Goal: Information Seeking & Learning: Find specific fact

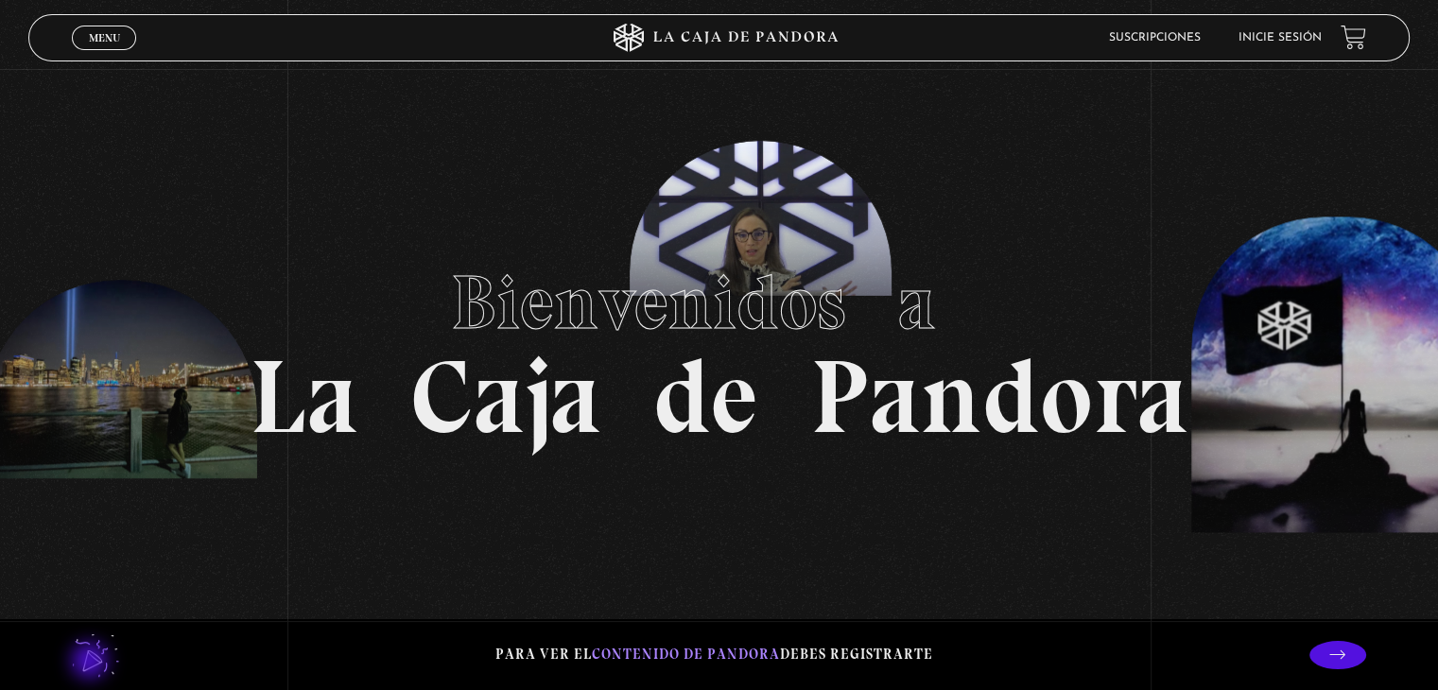
click at [92, 663] on lord-icon at bounding box center [95, 654] width 47 height 47
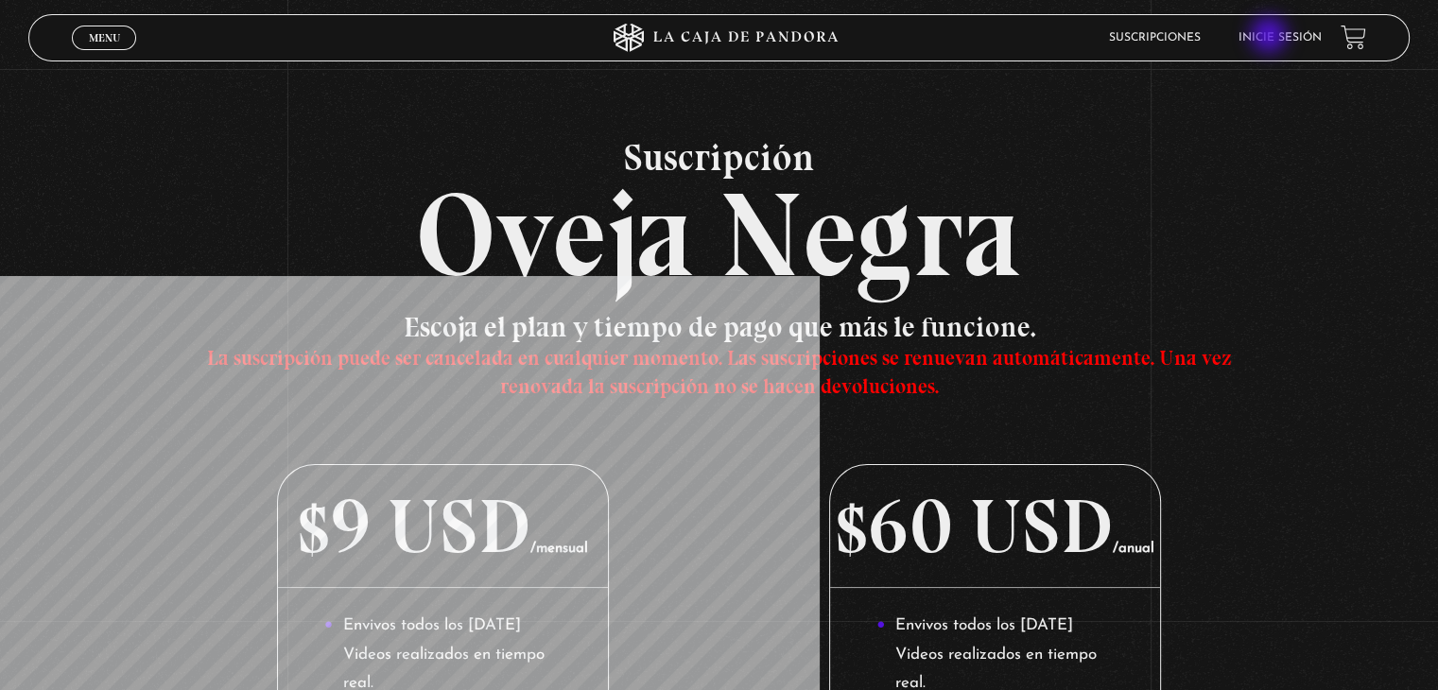
click at [1270, 37] on link "Inicie sesión" at bounding box center [1279, 37] width 83 height 11
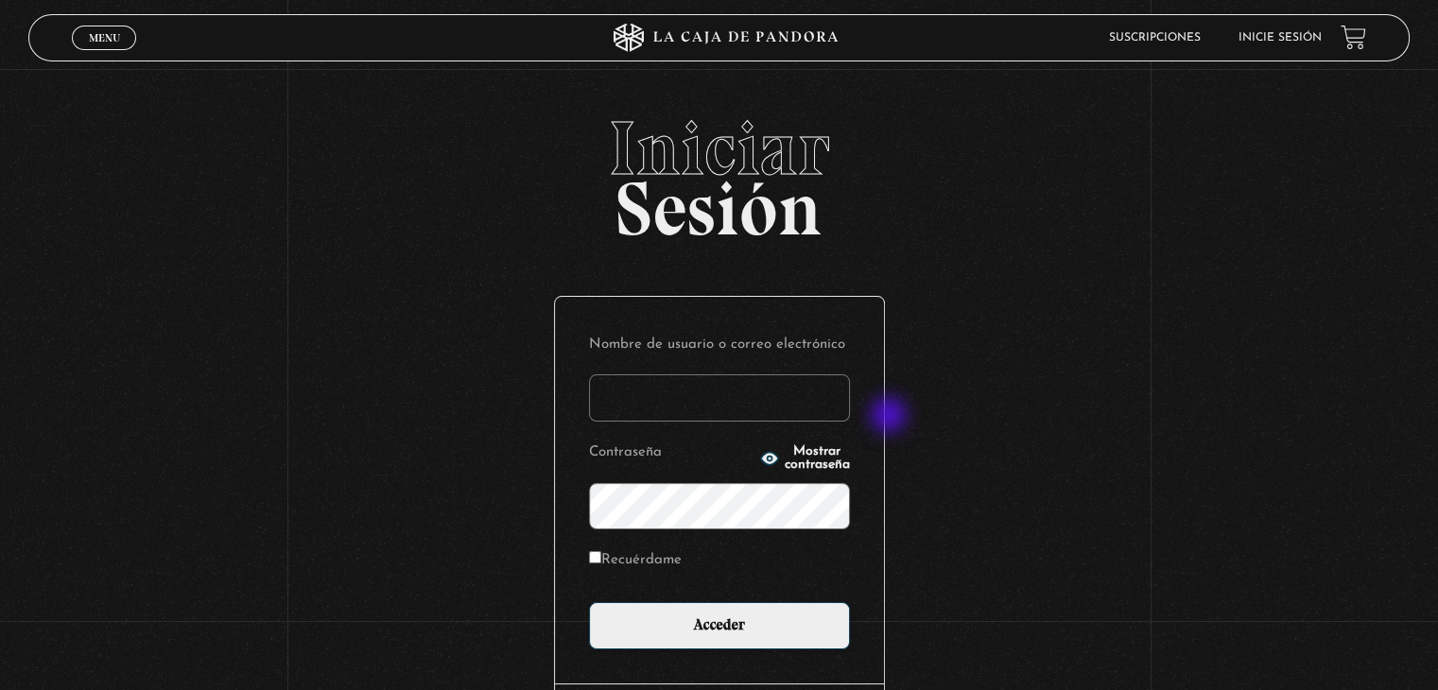
type input "Ara"
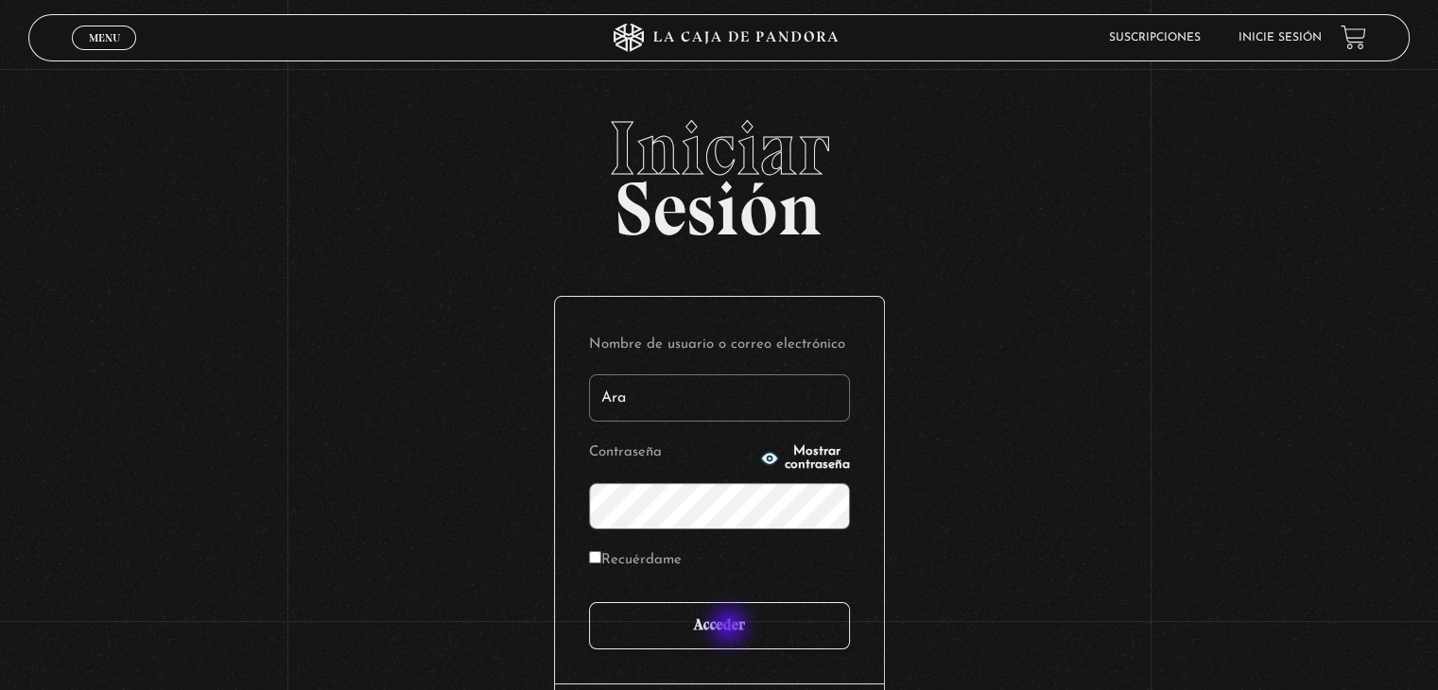
click at [731, 628] on input "Acceder" at bounding box center [719, 625] width 261 height 47
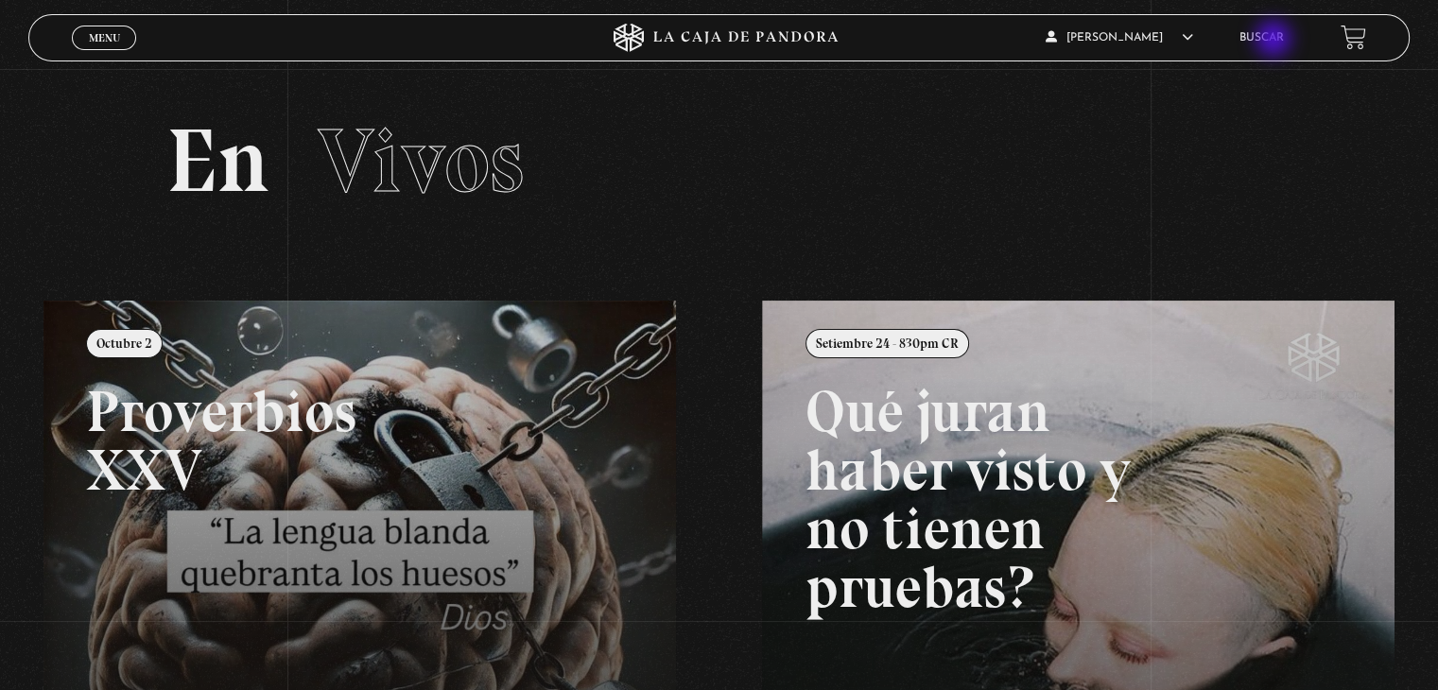
click at [1275, 41] on link "Buscar" at bounding box center [1261, 37] width 44 height 11
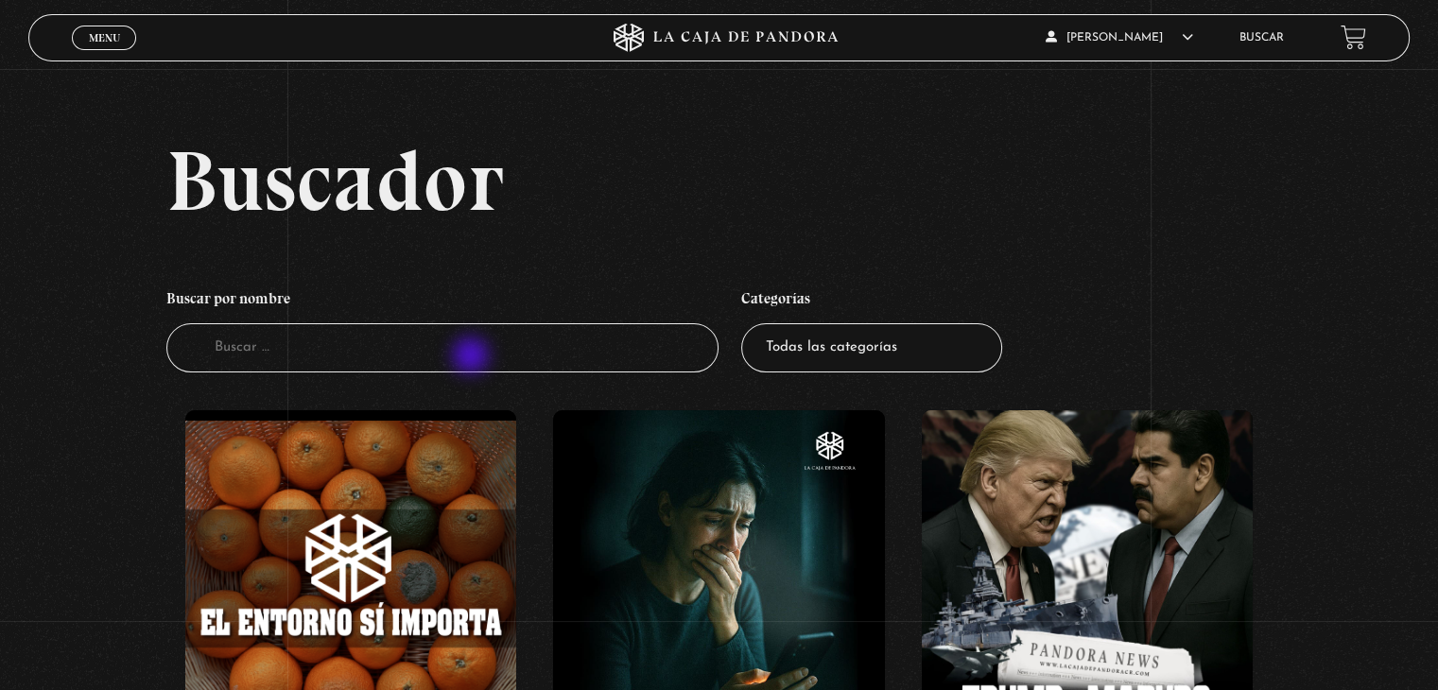
click at [473, 357] on input "Buscador" at bounding box center [442, 348] width 552 height 50
type input "genesis"
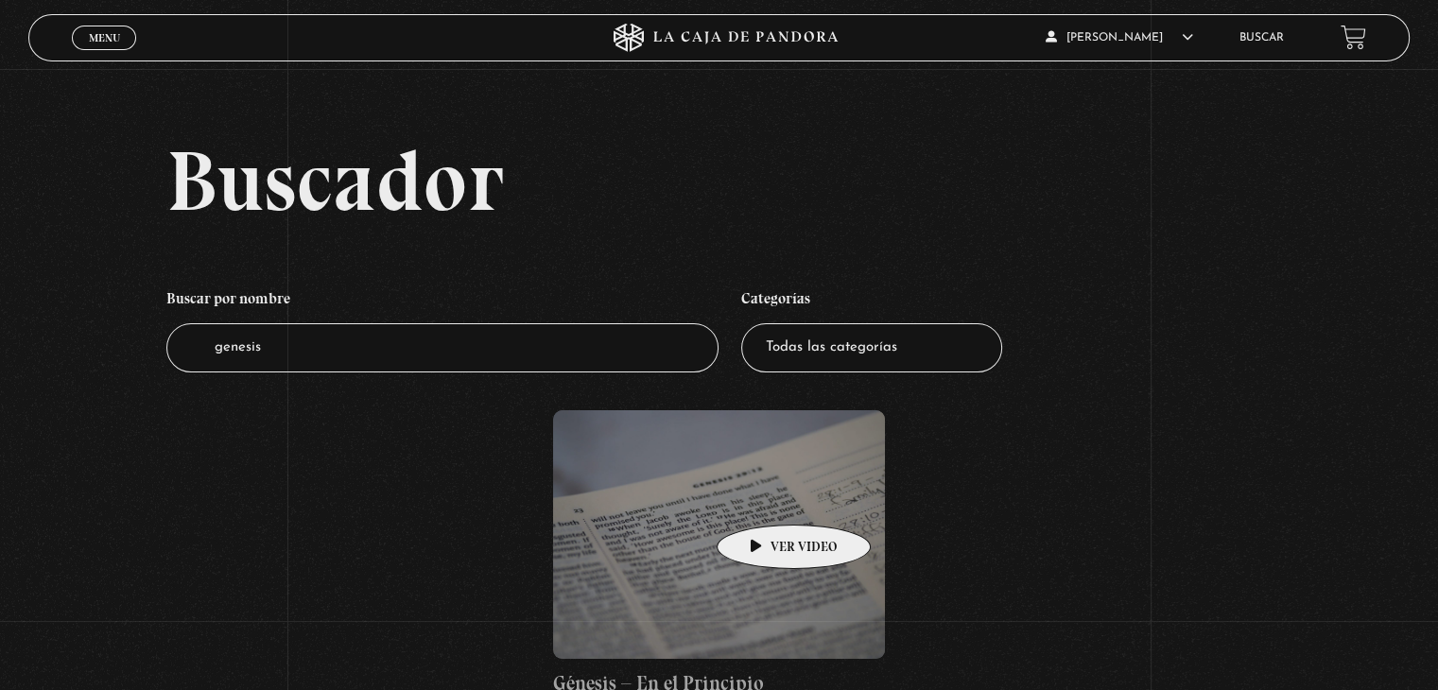
click at [764, 496] on figure at bounding box center [718, 534] width 331 height 249
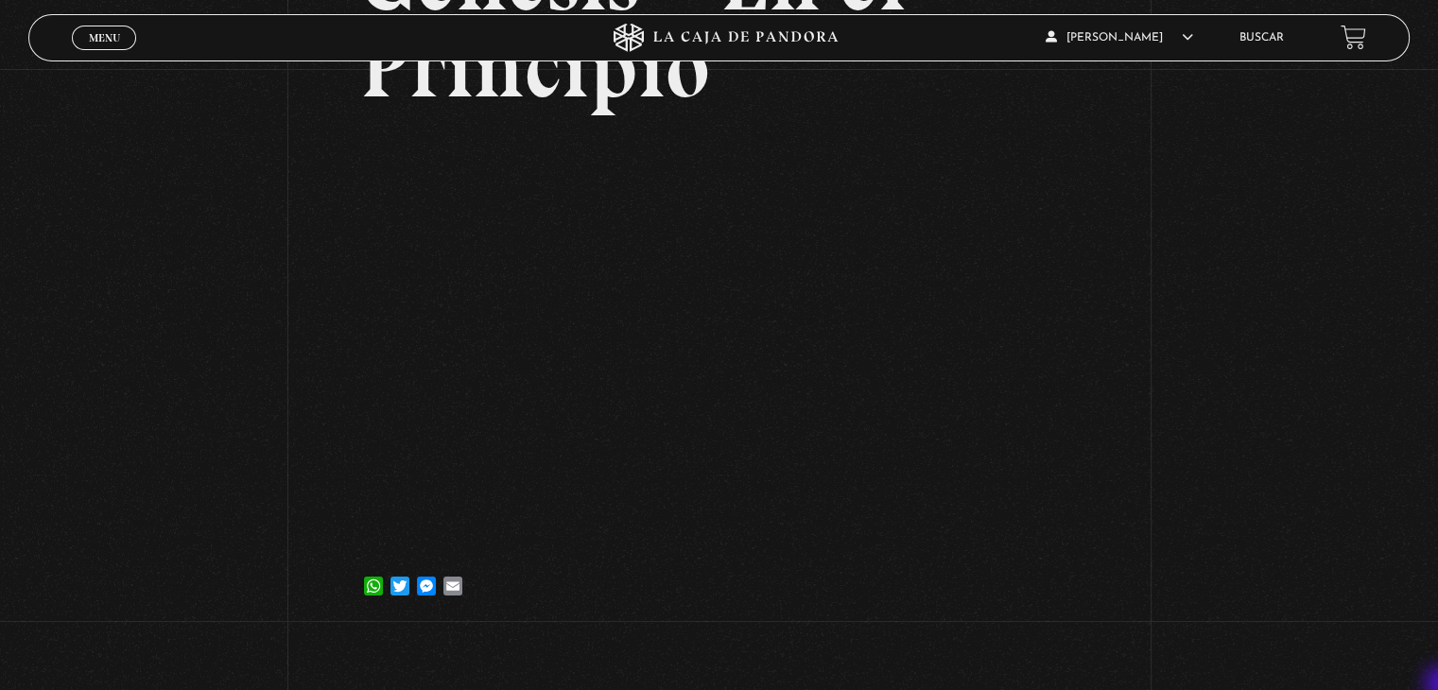
scroll to position [340, 0]
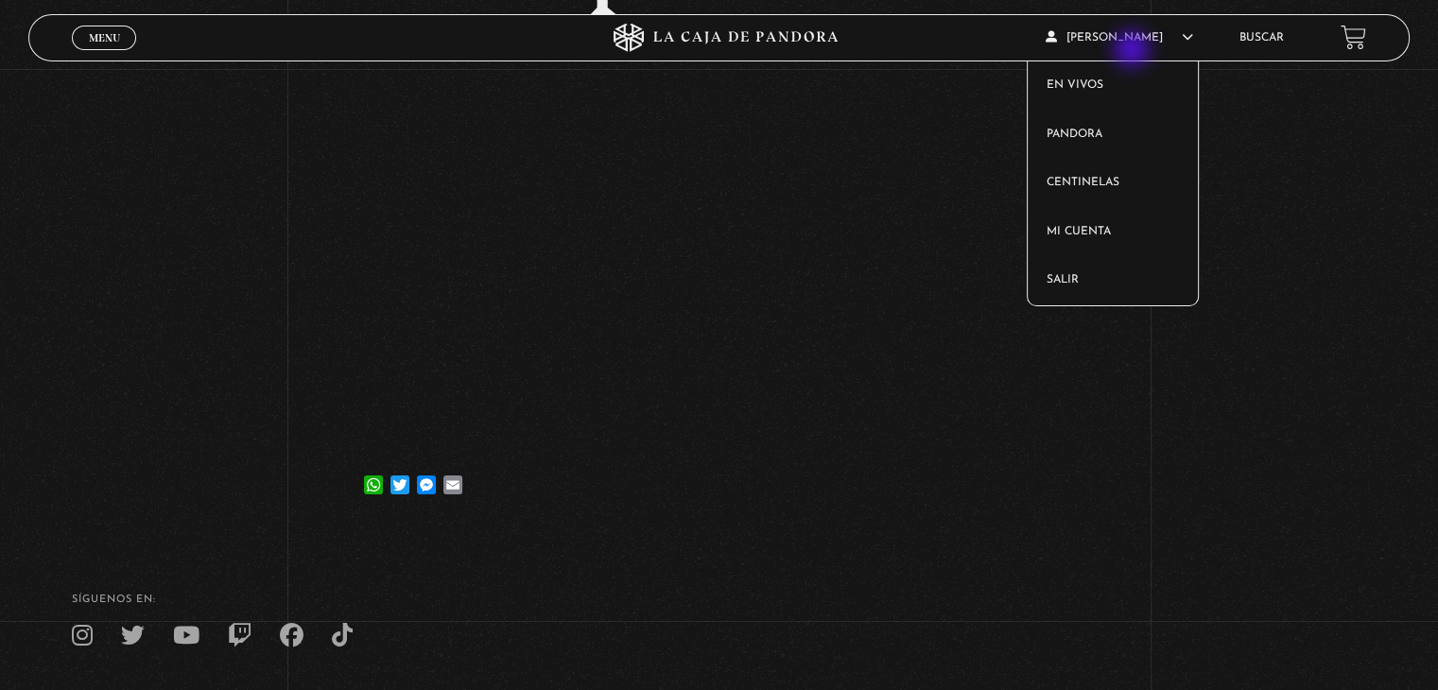
click at [1133, 51] on article "[PERSON_NAME] En vivos Pandora Centinelas Mi cuenta Salir" at bounding box center [1131, 37] width 173 height 44
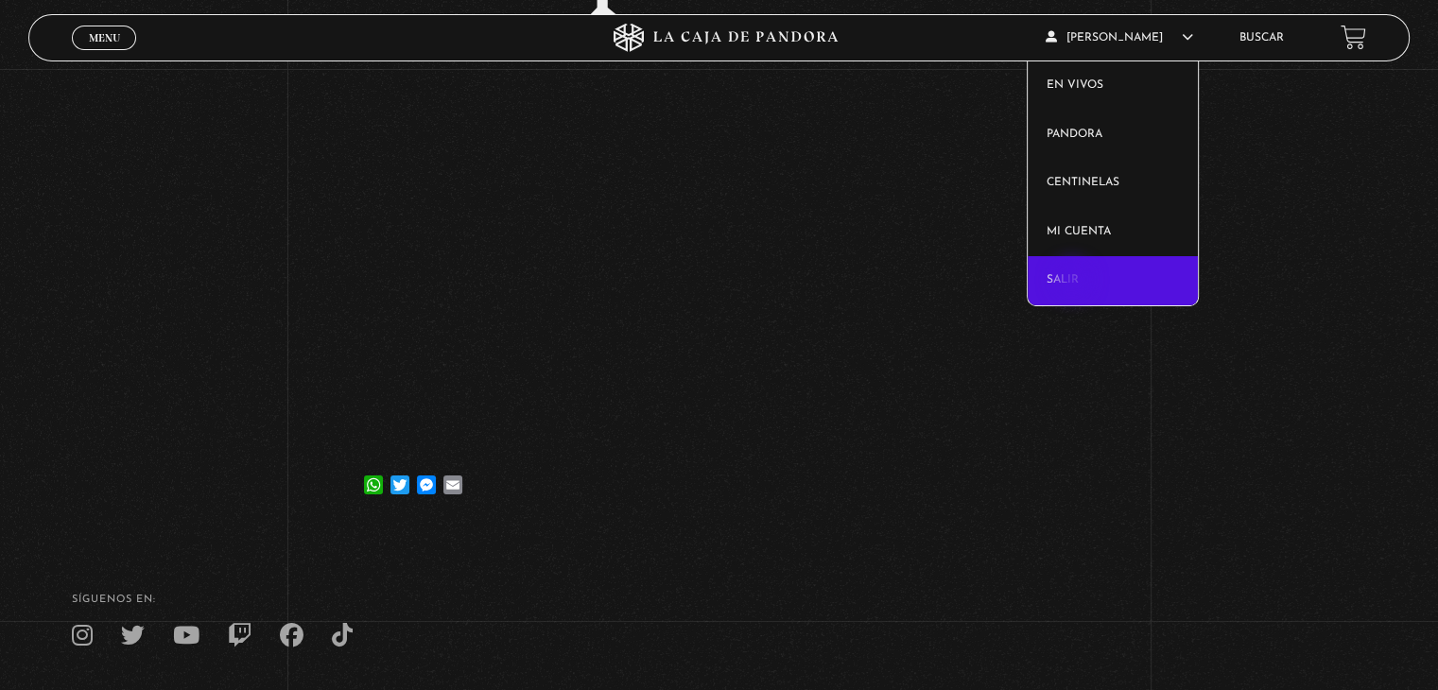
click at [1074, 282] on link "Salir" at bounding box center [1112, 280] width 171 height 49
